Goal: Transaction & Acquisition: Book appointment/travel/reservation

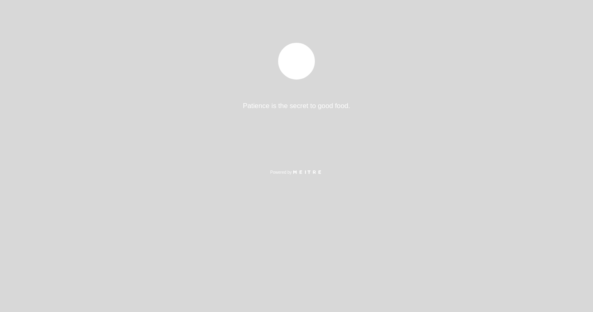
select select "es"
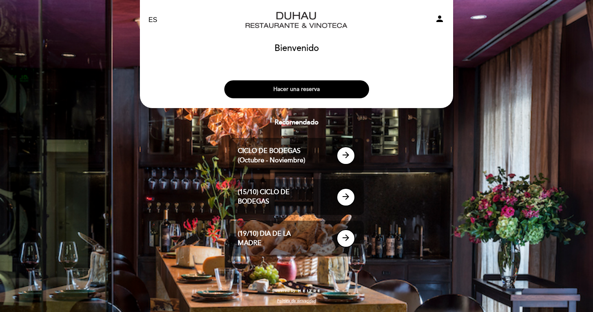
click at [335, 87] on button "Hacer una reserva" at bounding box center [296, 89] width 145 height 18
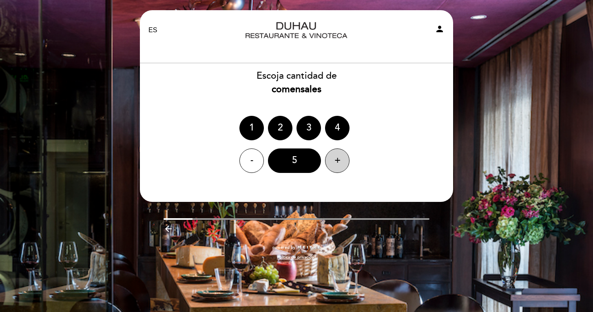
click at [334, 153] on div "+" at bounding box center [337, 160] width 24 height 24
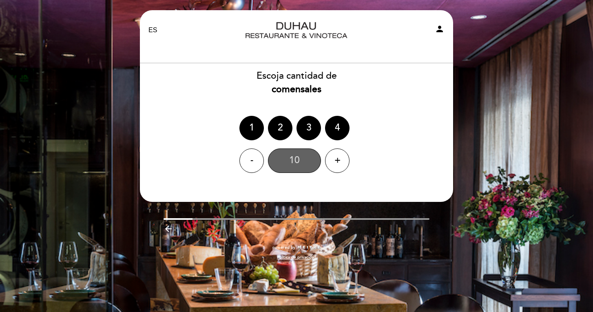
click at [291, 164] on div "10" at bounding box center [294, 160] width 53 height 24
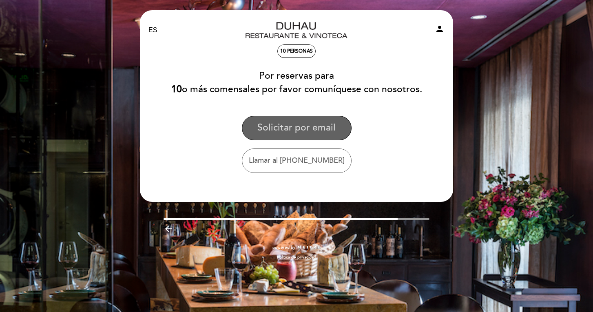
click at [312, 124] on button "Solicitar por email" at bounding box center [297, 128] width 110 height 24
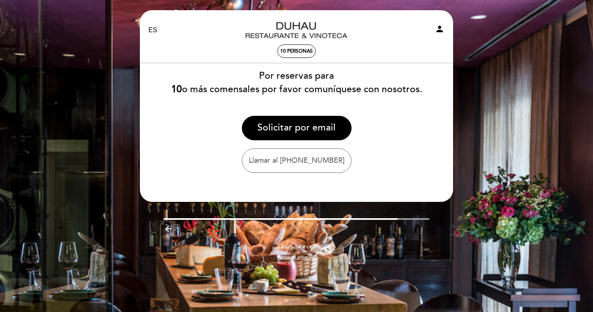
click at [438, 31] on icon "person" at bounding box center [440, 29] width 10 height 10
